Goal: Information Seeking & Learning: Find specific fact

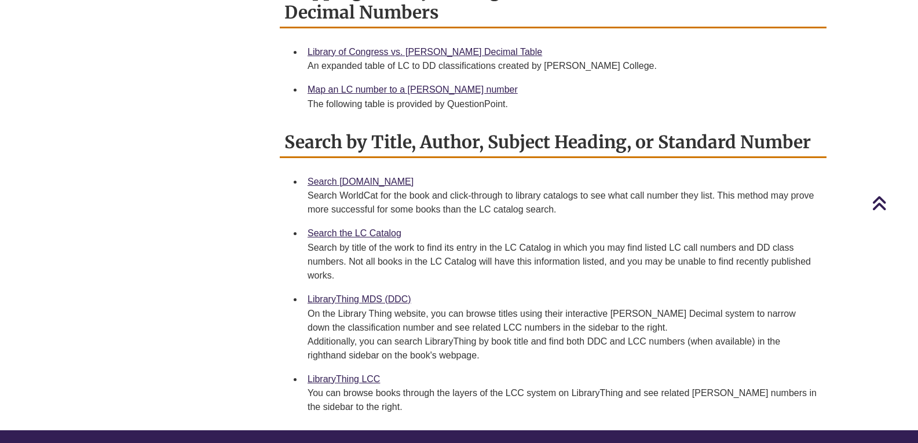
scroll to position [811, 0]
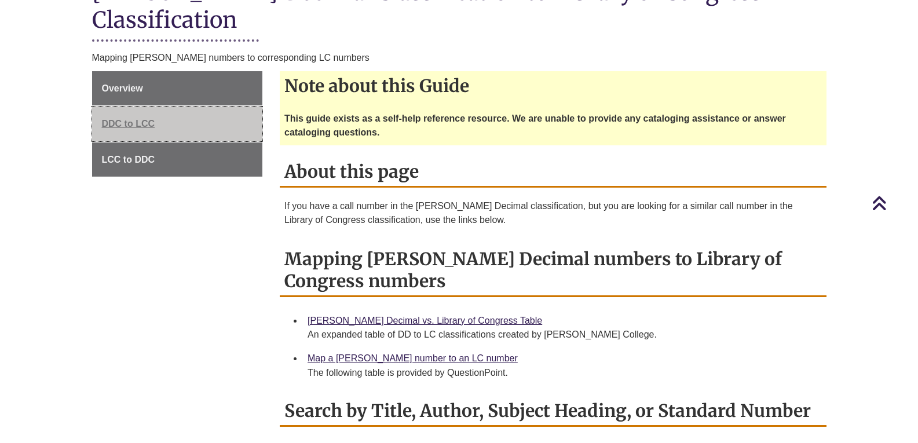
scroll to position [232, 0]
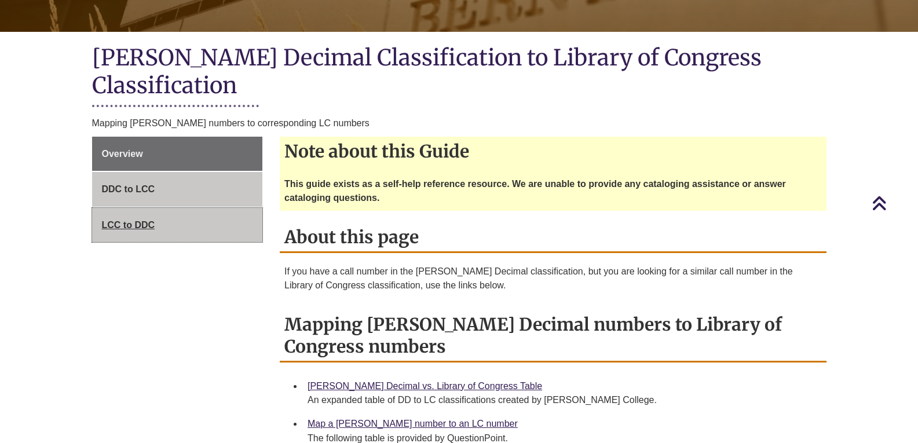
click at [148, 220] on span "LCC to DDC" at bounding box center [128, 225] width 53 height 10
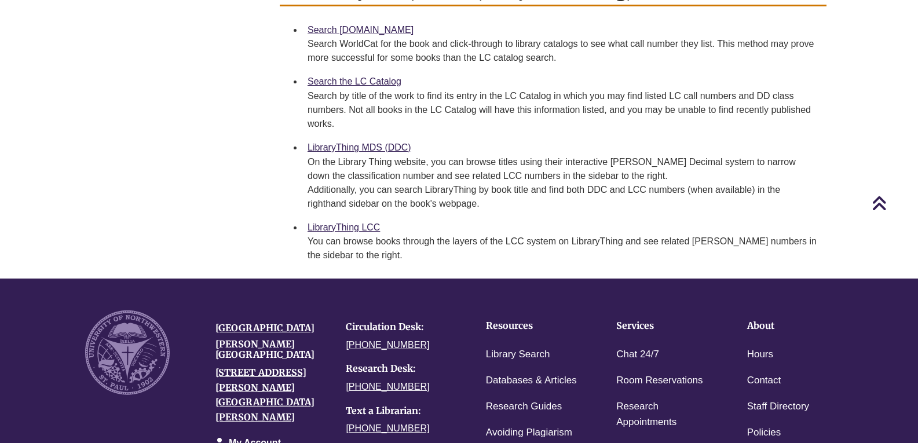
scroll to position [637, 0]
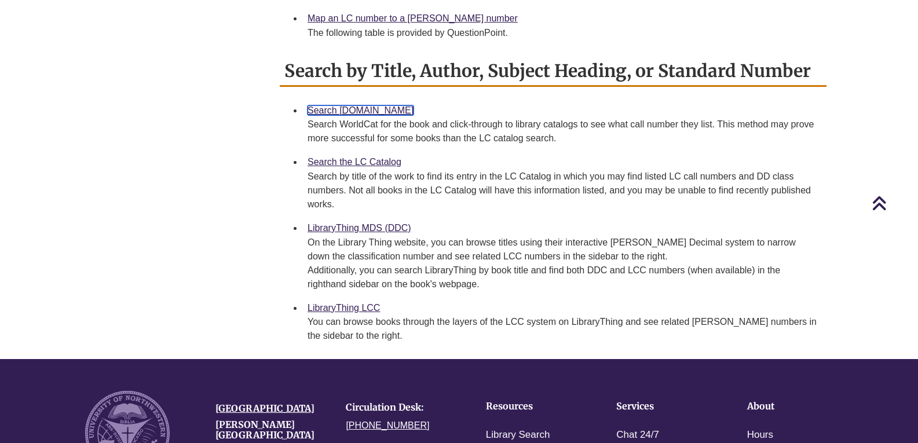
click at [344, 105] on link "Search [DOMAIN_NAME]" at bounding box center [361, 110] width 106 height 10
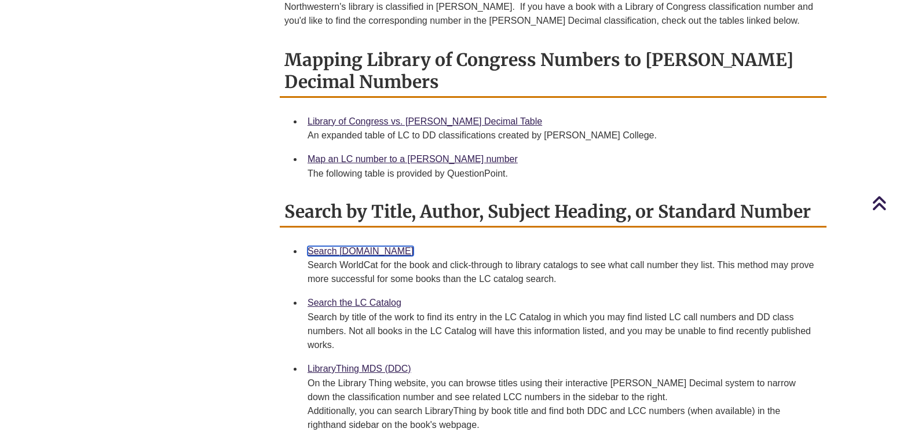
scroll to position [348, 0]
